Goal: Information Seeking & Learning: Learn about a topic

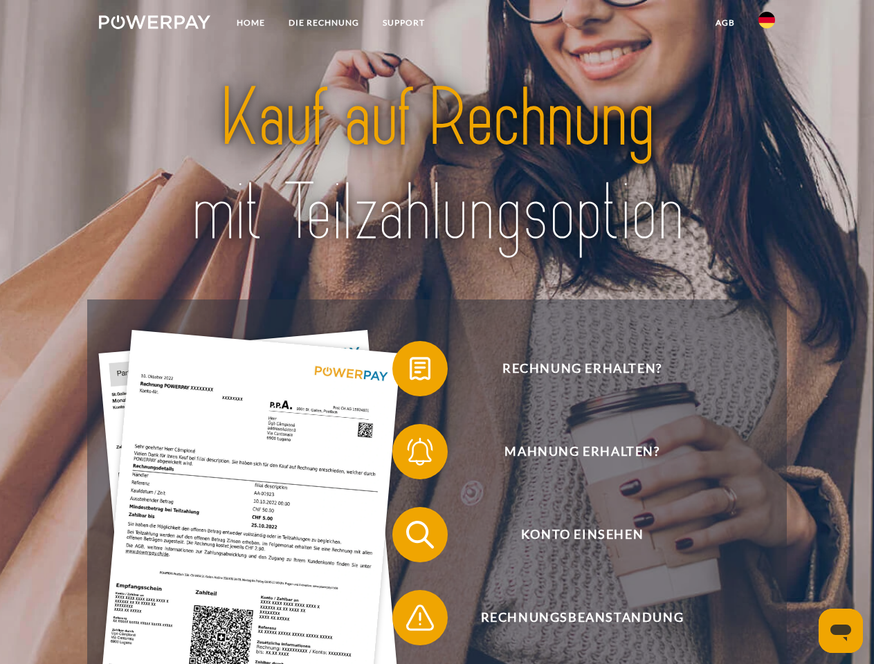
click at [154, 24] on img at bounding box center [154, 22] width 111 height 14
click at [767, 24] on img at bounding box center [767, 20] width 17 height 17
click at [725, 23] on link "agb" at bounding box center [725, 22] width 43 height 25
click at [410, 372] on span at bounding box center [399, 368] width 69 height 69
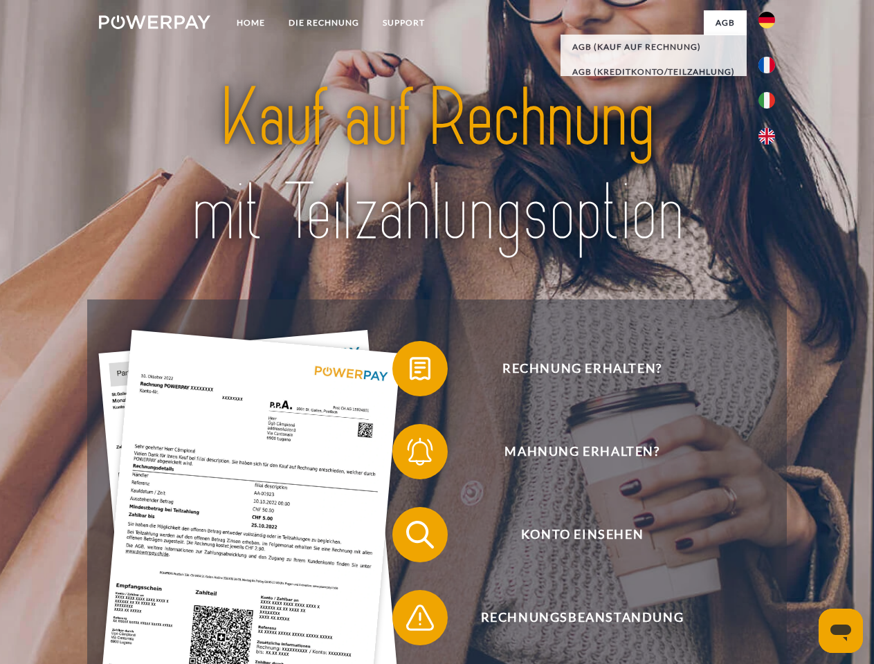
click at [410, 455] on span at bounding box center [399, 451] width 69 height 69
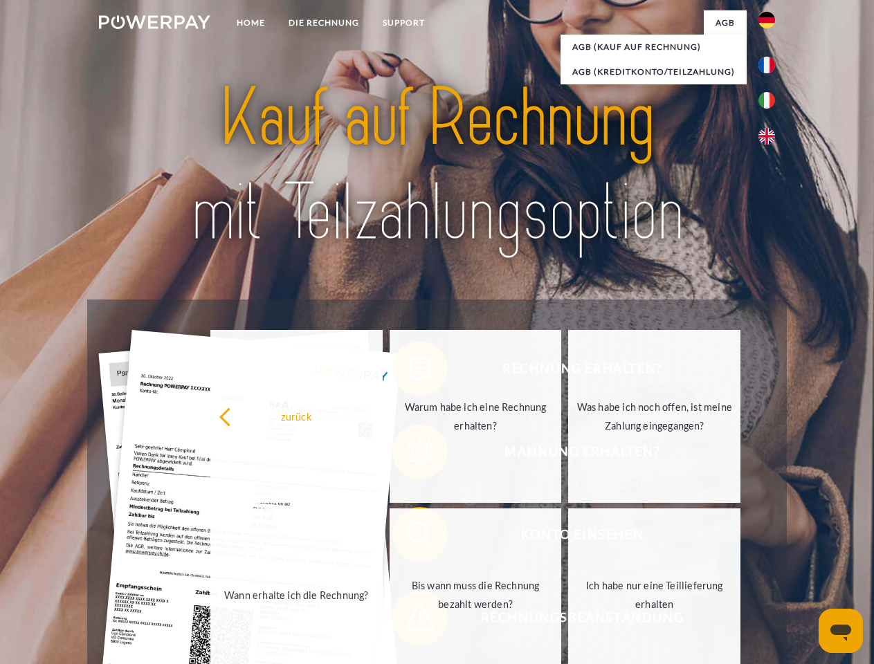
click at [410, 538] on link "Bis wann muss die Rechnung bezahlt werden?" at bounding box center [476, 595] width 172 height 173
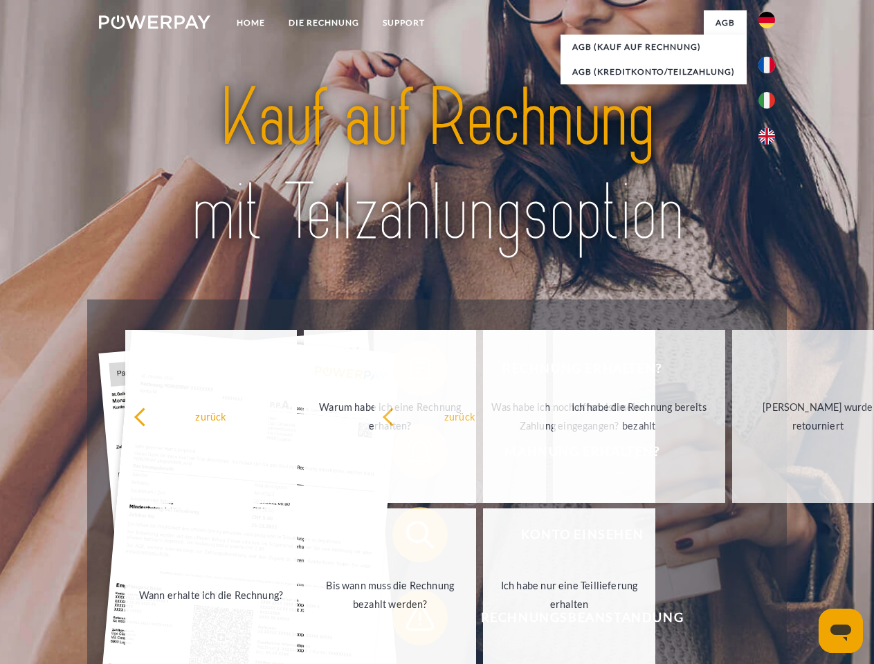
click at [410, 621] on span at bounding box center [399, 617] width 69 height 69
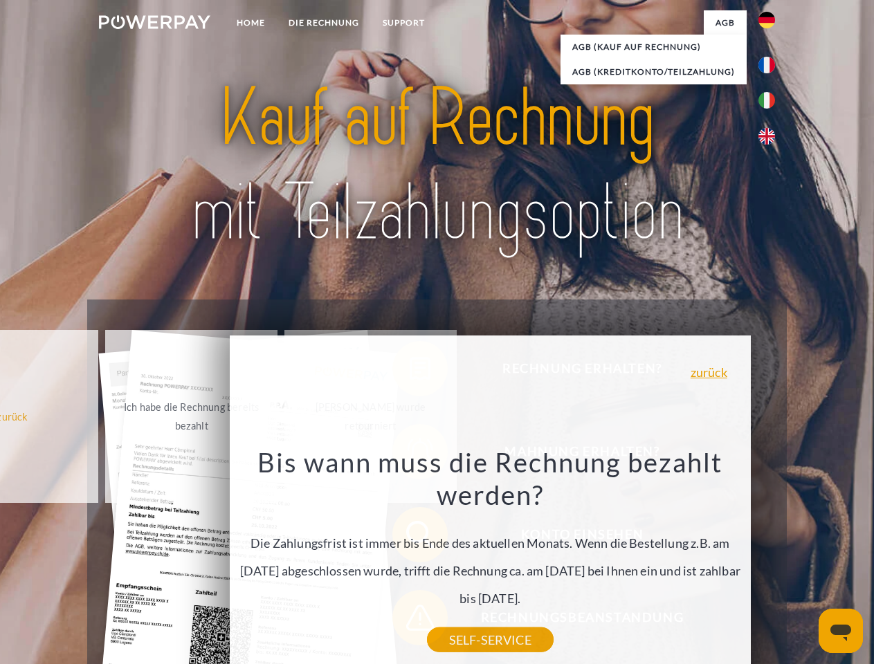
click at [841, 631] on icon "Messaging-Fenster öffnen" at bounding box center [840, 633] width 21 height 17
